Goal: Navigation & Orientation: Go to known website

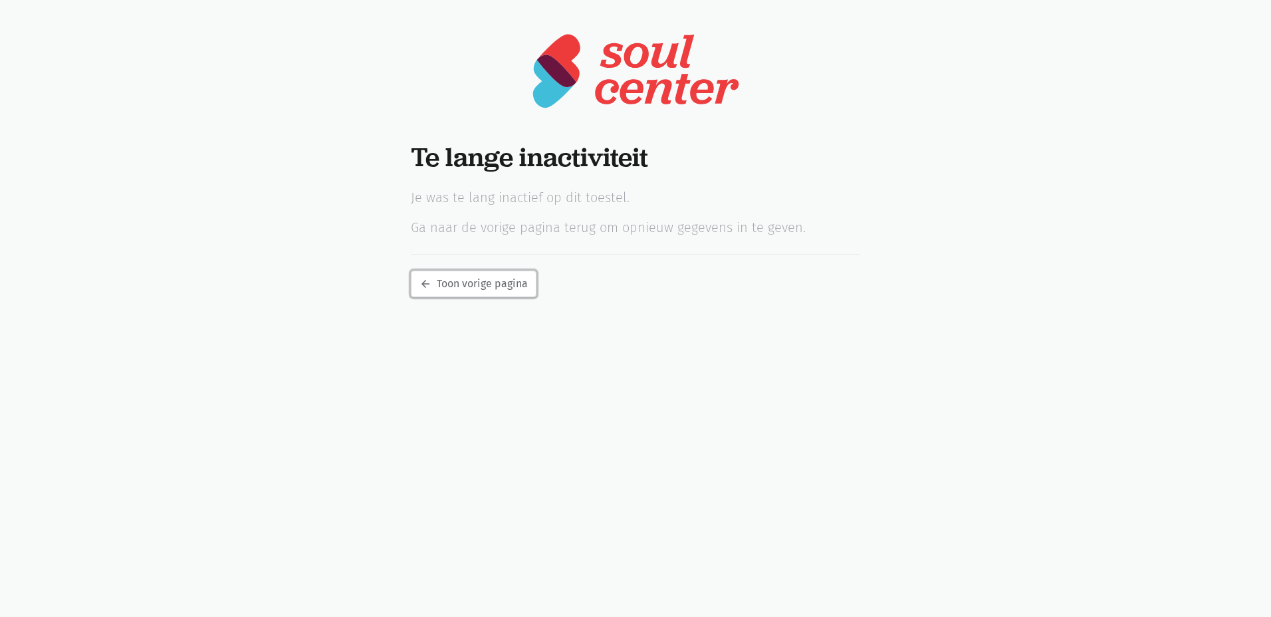
click at [454, 283] on link "arrow_back Toon vorige pagina" at bounding box center [474, 284] width 126 height 27
